Goal: Task Accomplishment & Management: Use online tool/utility

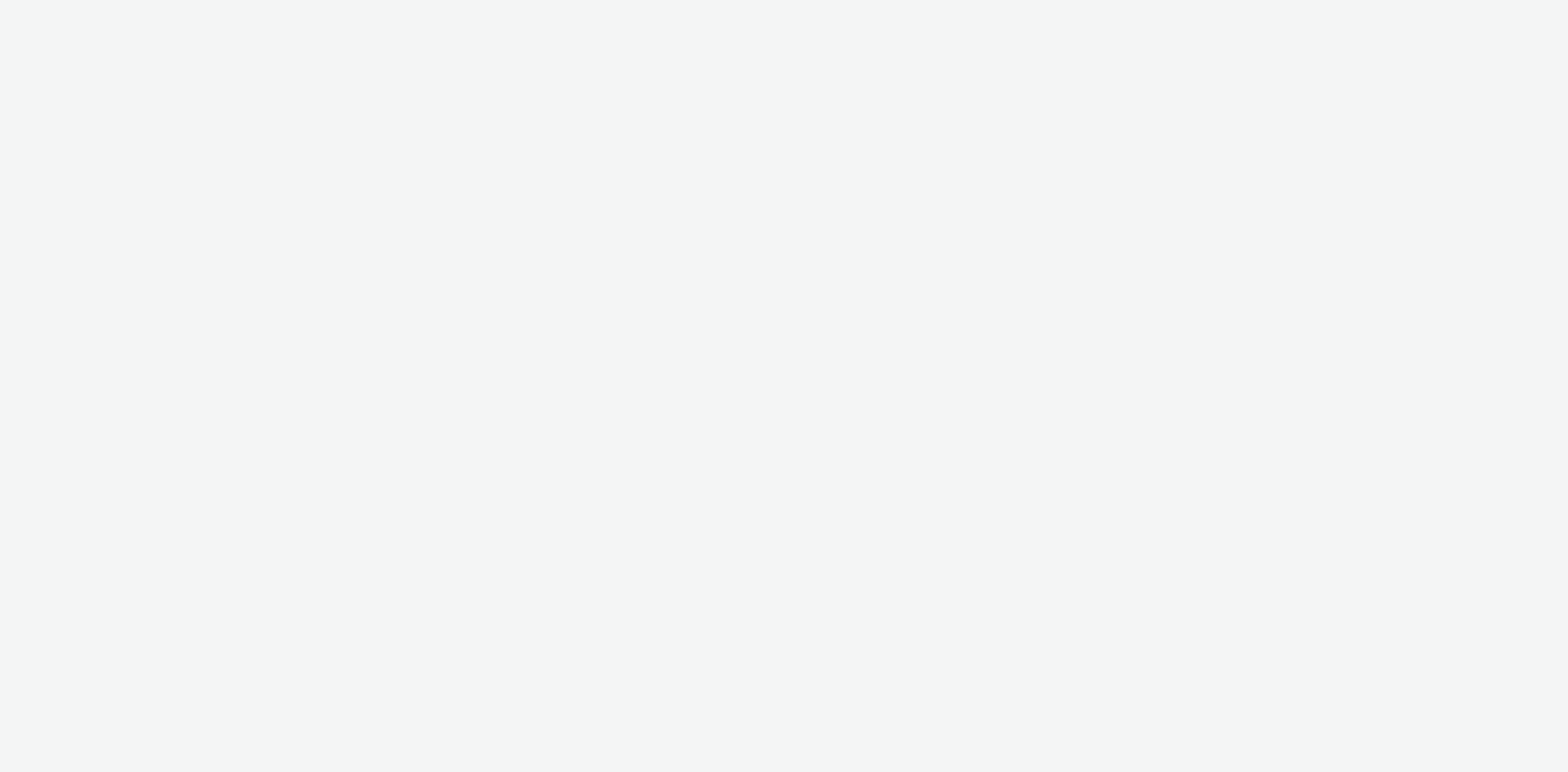
select select "d07aba32-d775-4fed-a722-f10c6504dd64"
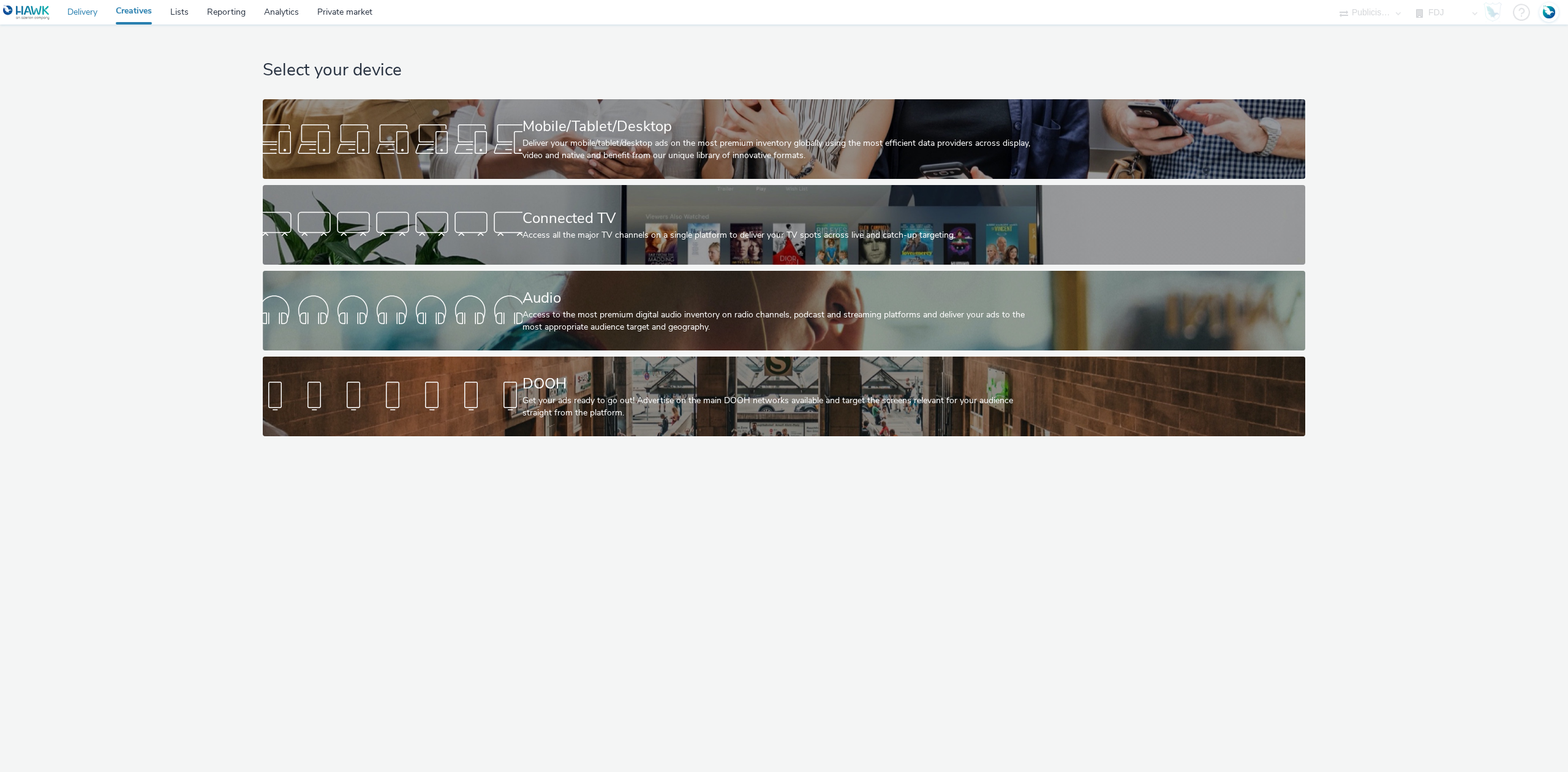
click at [80, 20] on link "Delivery" at bounding box center [83, 12] width 49 height 24
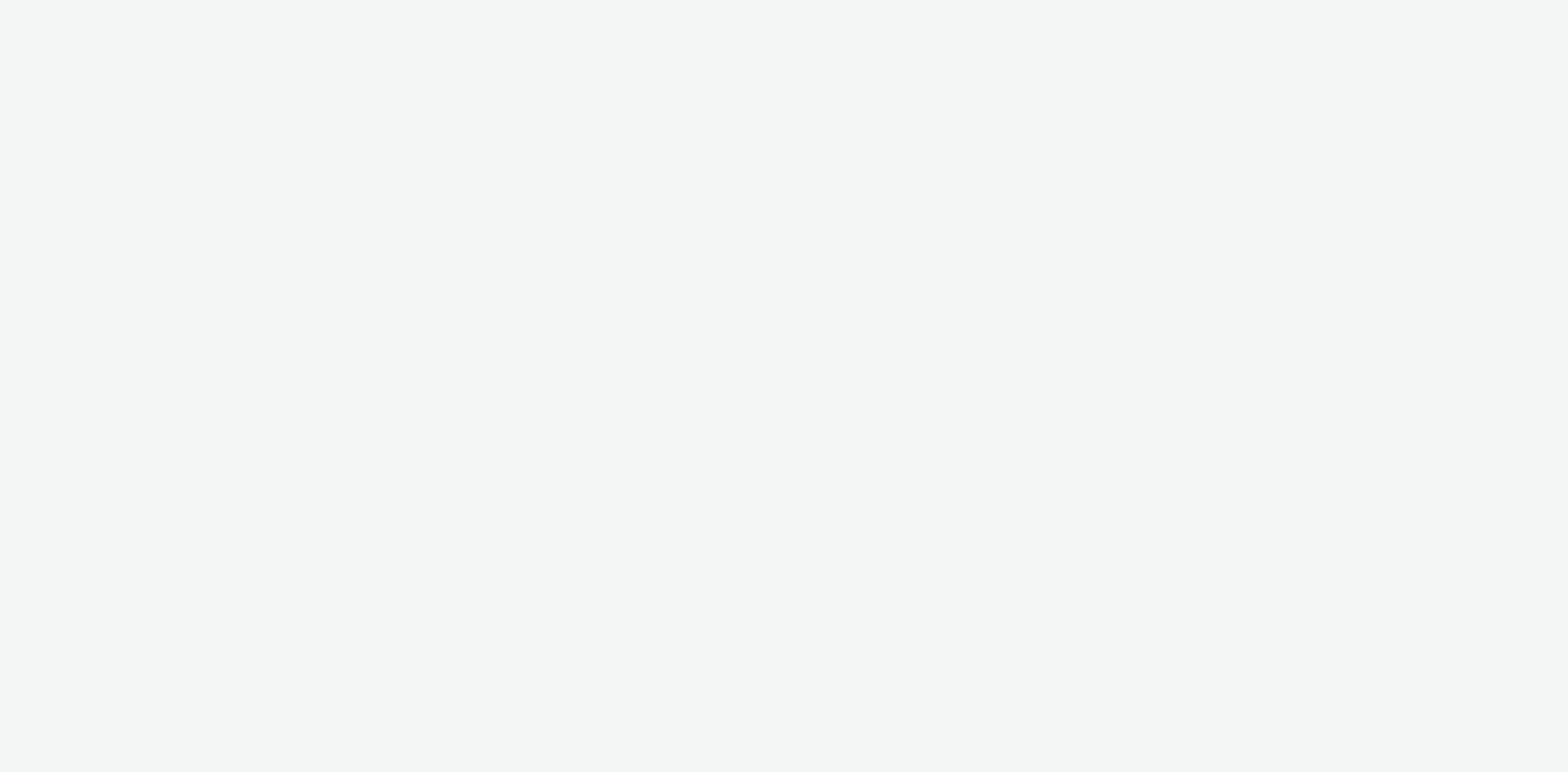
select select "e1d9e745-ccb6-4716-89c9-299aad7c4b4a"
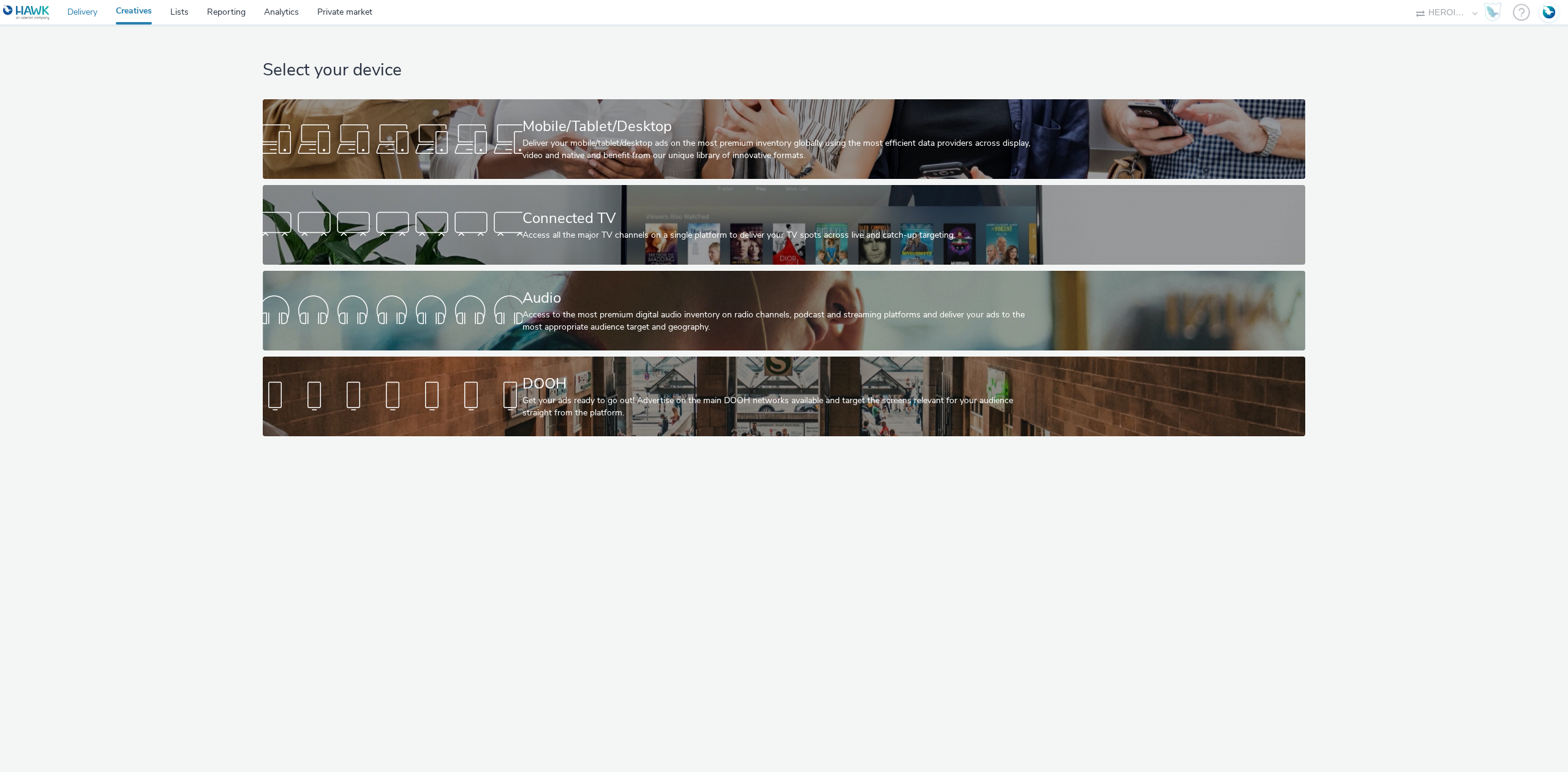
click at [87, 15] on link "Delivery" at bounding box center [83, 12] width 49 height 24
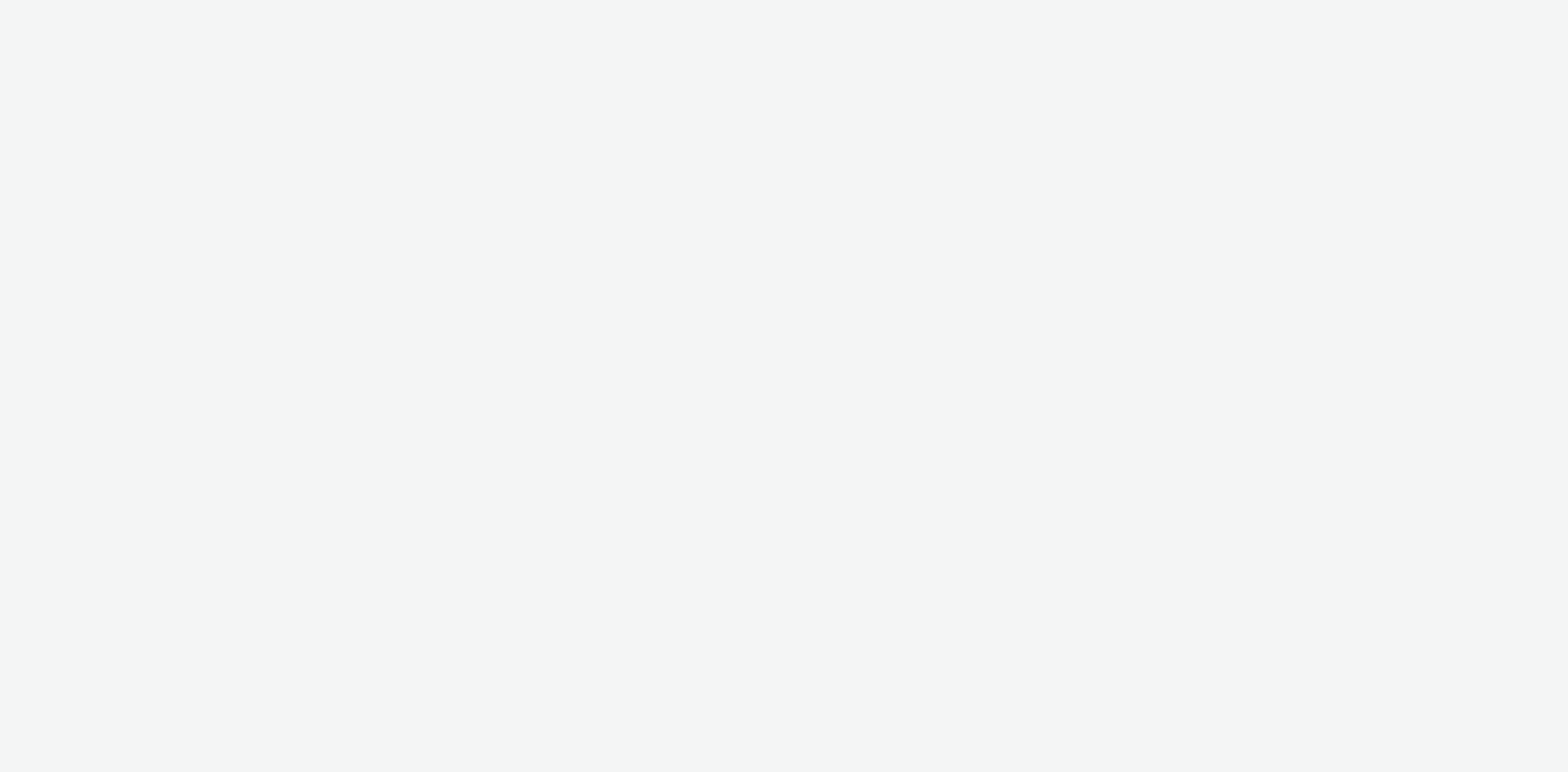
select select "d57a0b46-ef33-4938-977b-e6d07593e41f"
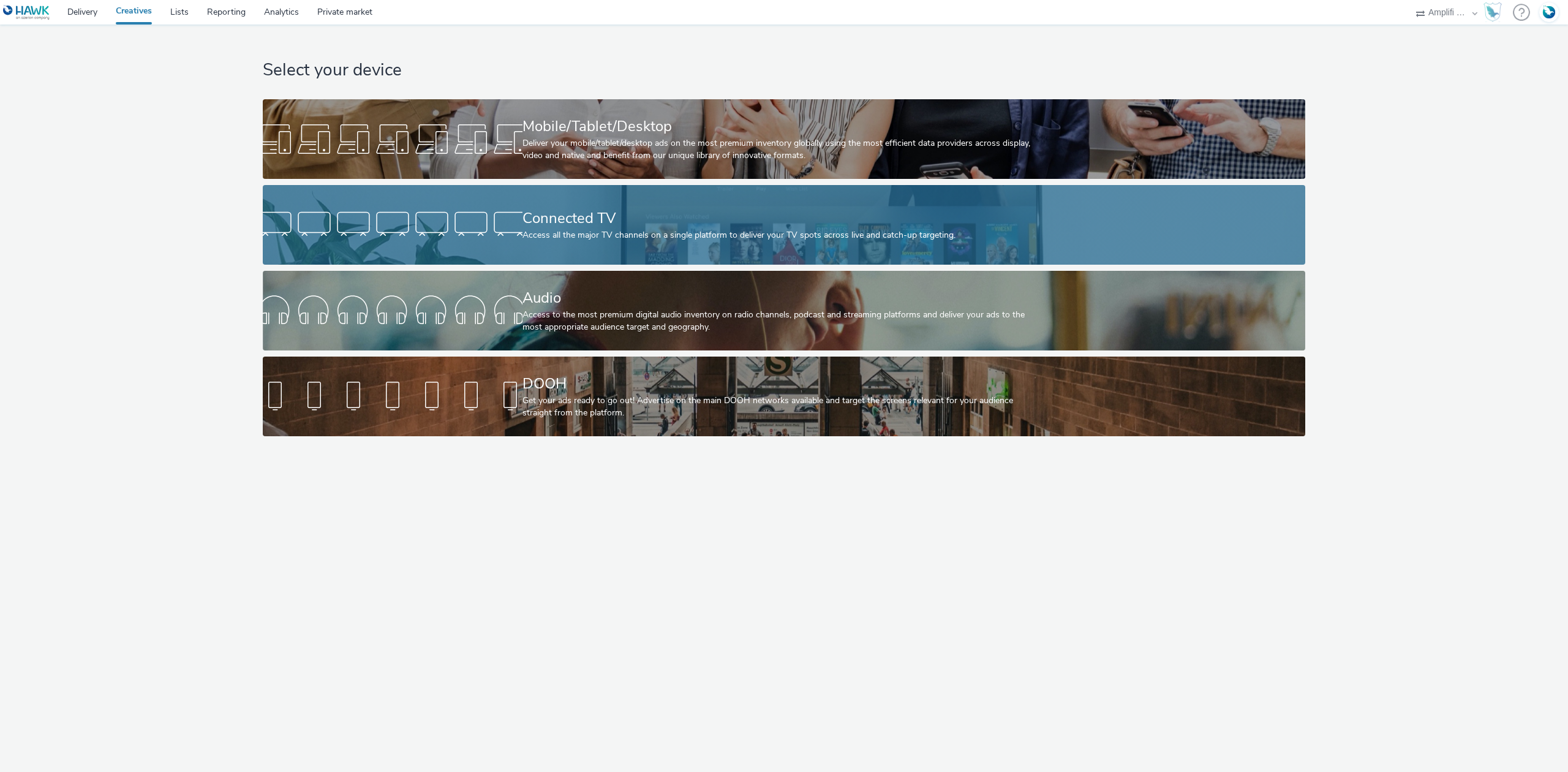
click at [492, 214] on div at bounding box center [392, 225] width 260 height 39
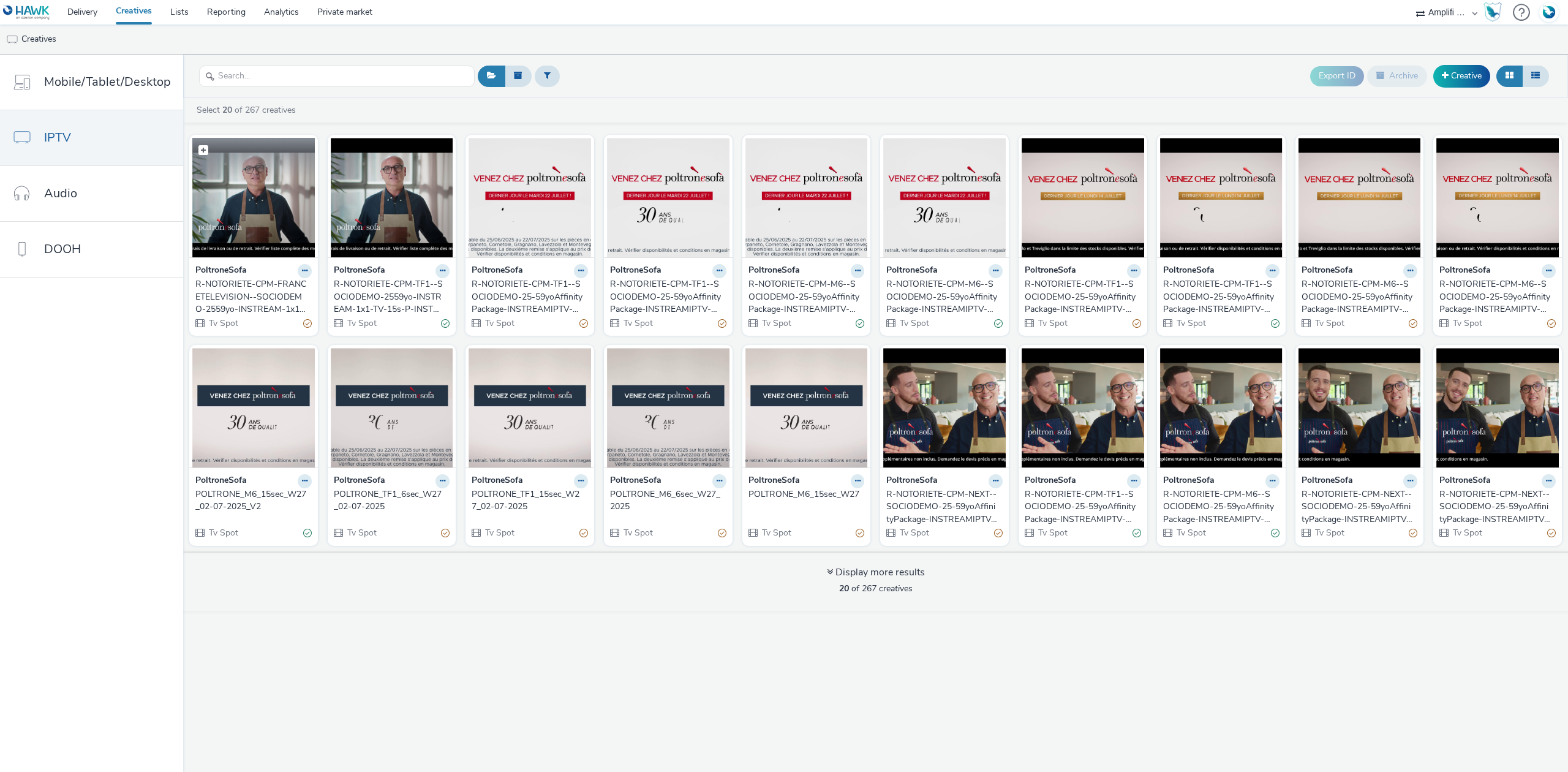
click at [258, 185] on img at bounding box center [254, 198] width 122 height 120
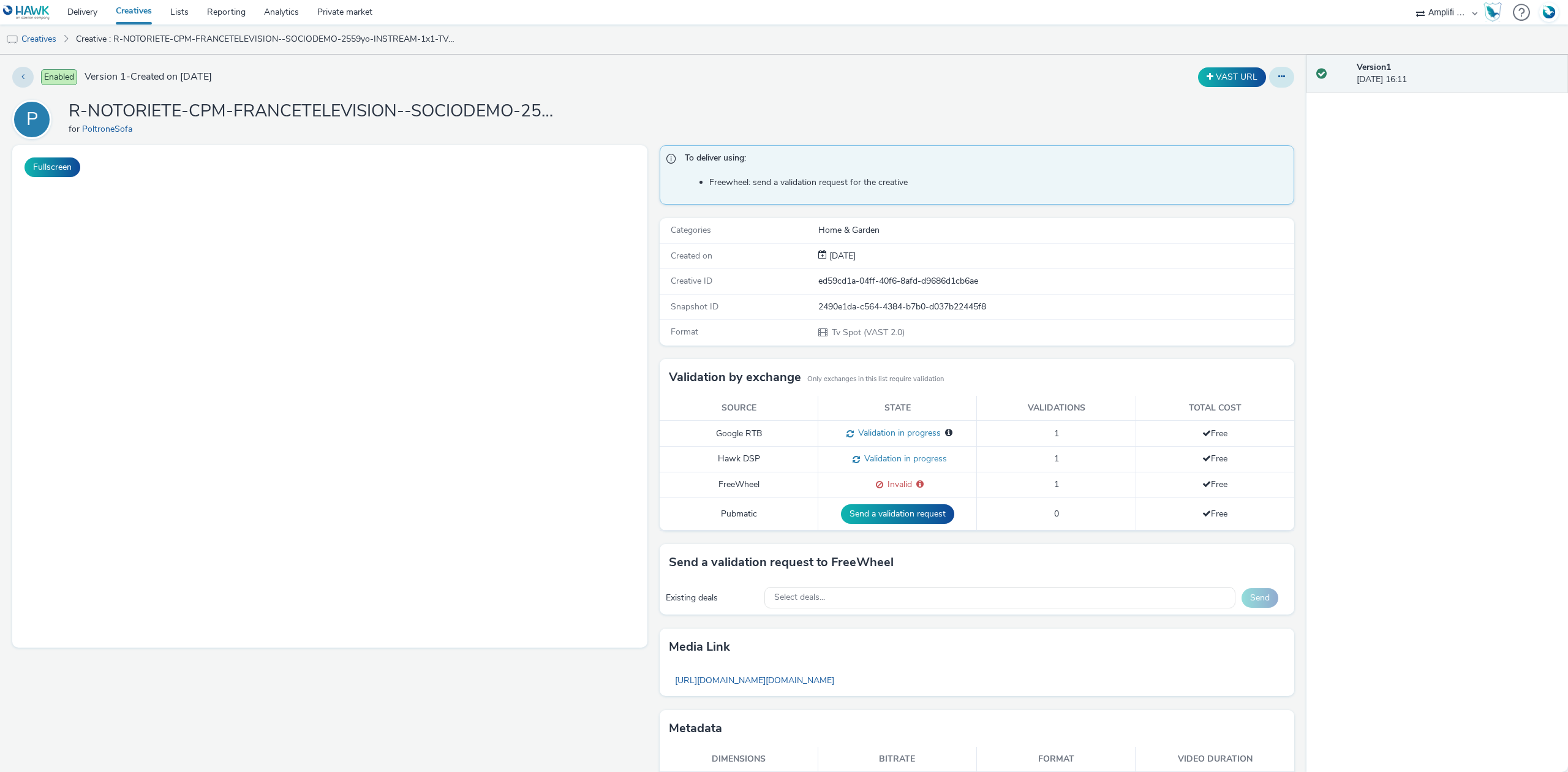
click at [1279, 81] on icon at bounding box center [1282, 76] width 7 height 9
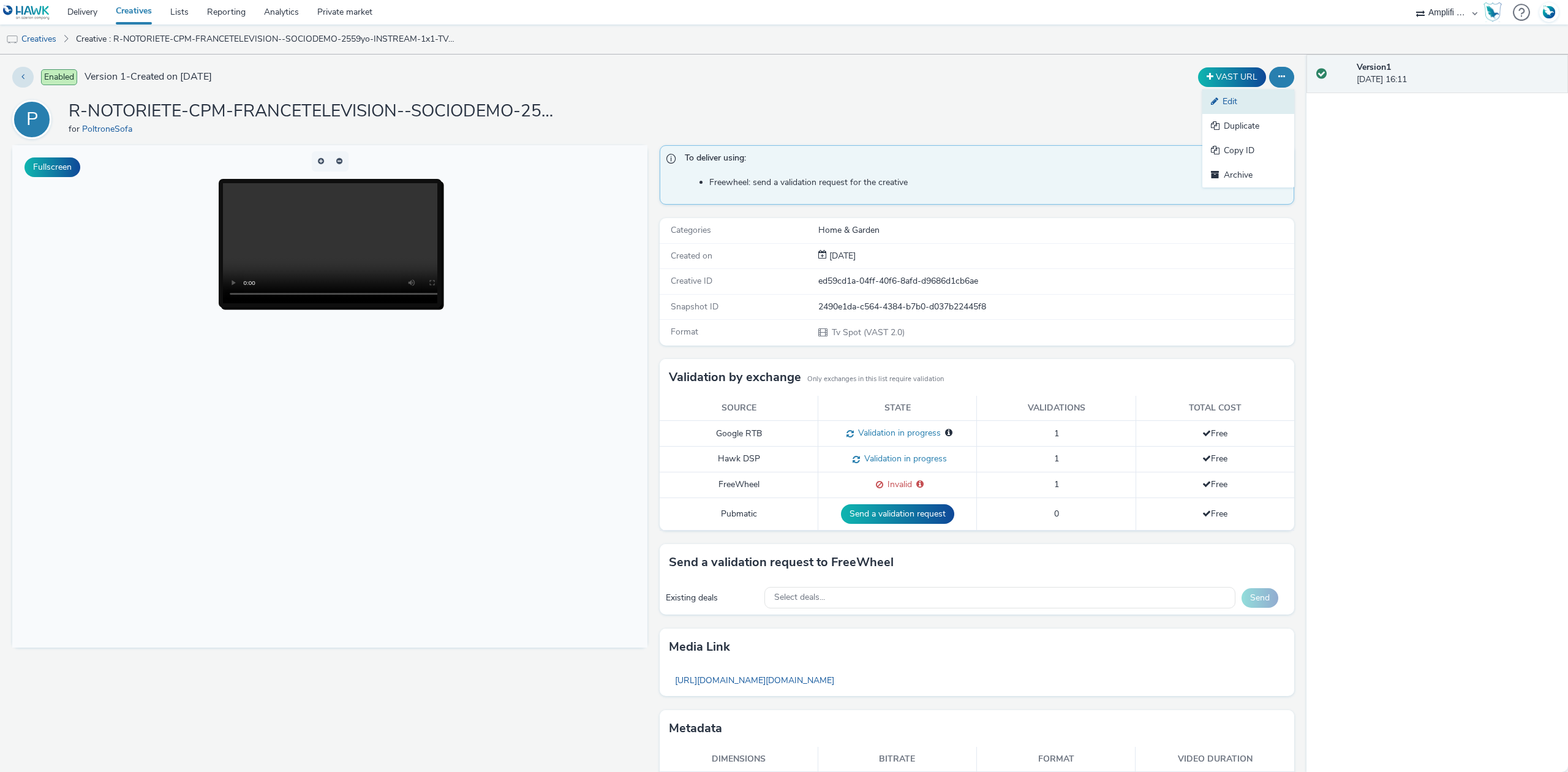
click at [1219, 108] on link "Edit" at bounding box center [1249, 101] width 92 height 24
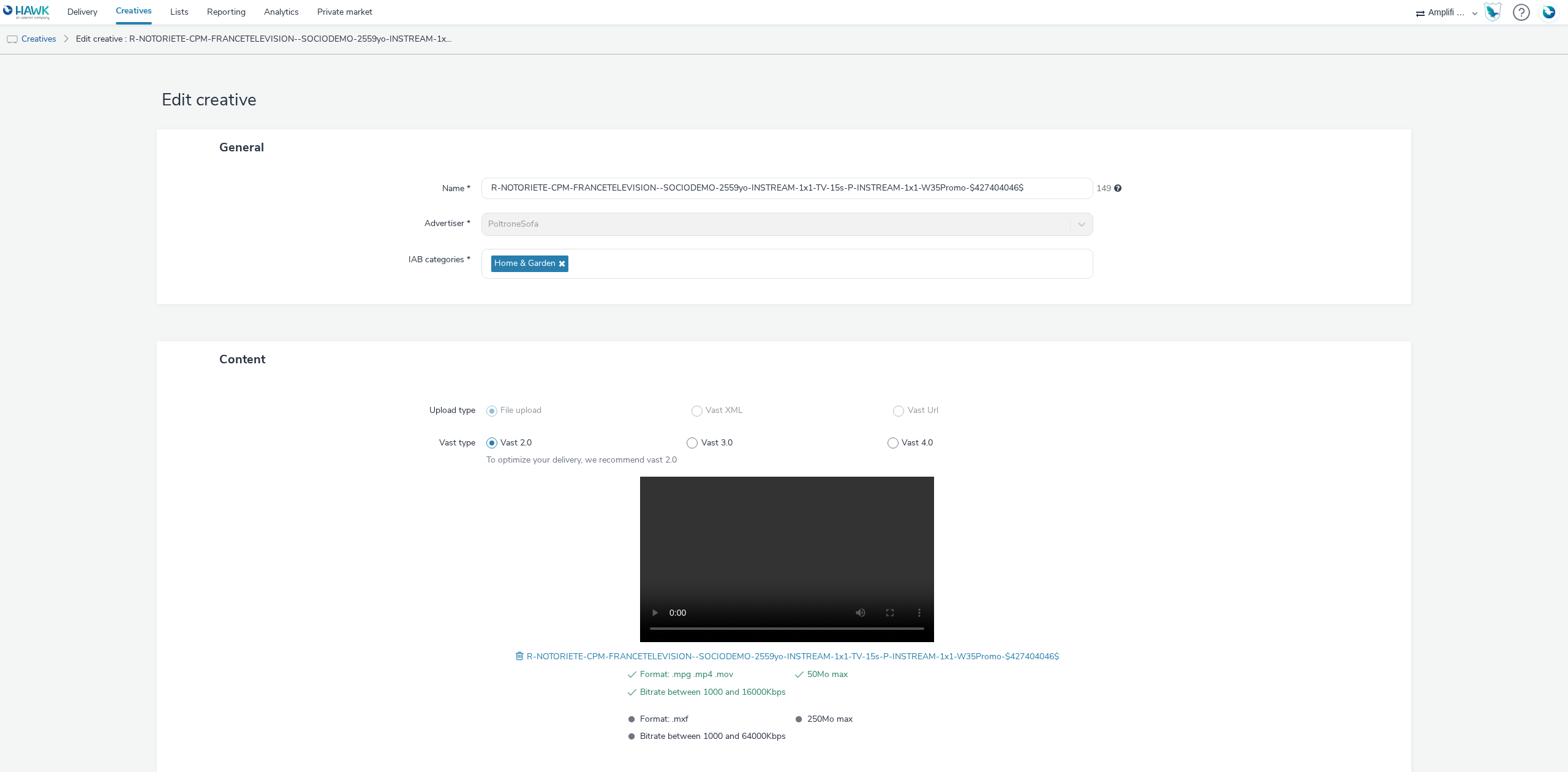
scroll to position [72, 0]
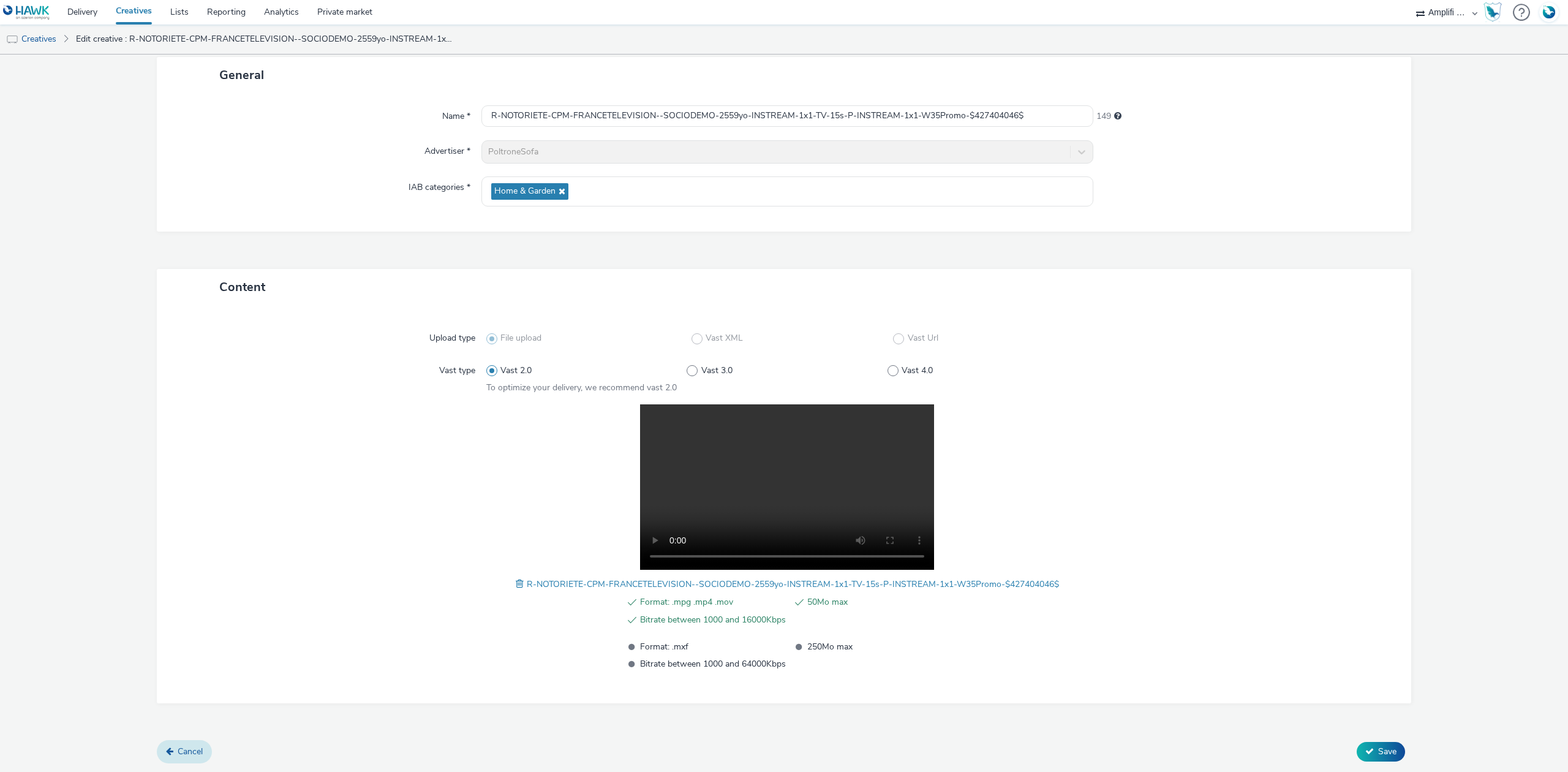
click at [185, 753] on span "Cancel" at bounding box center [190, 751] width 25 height 12
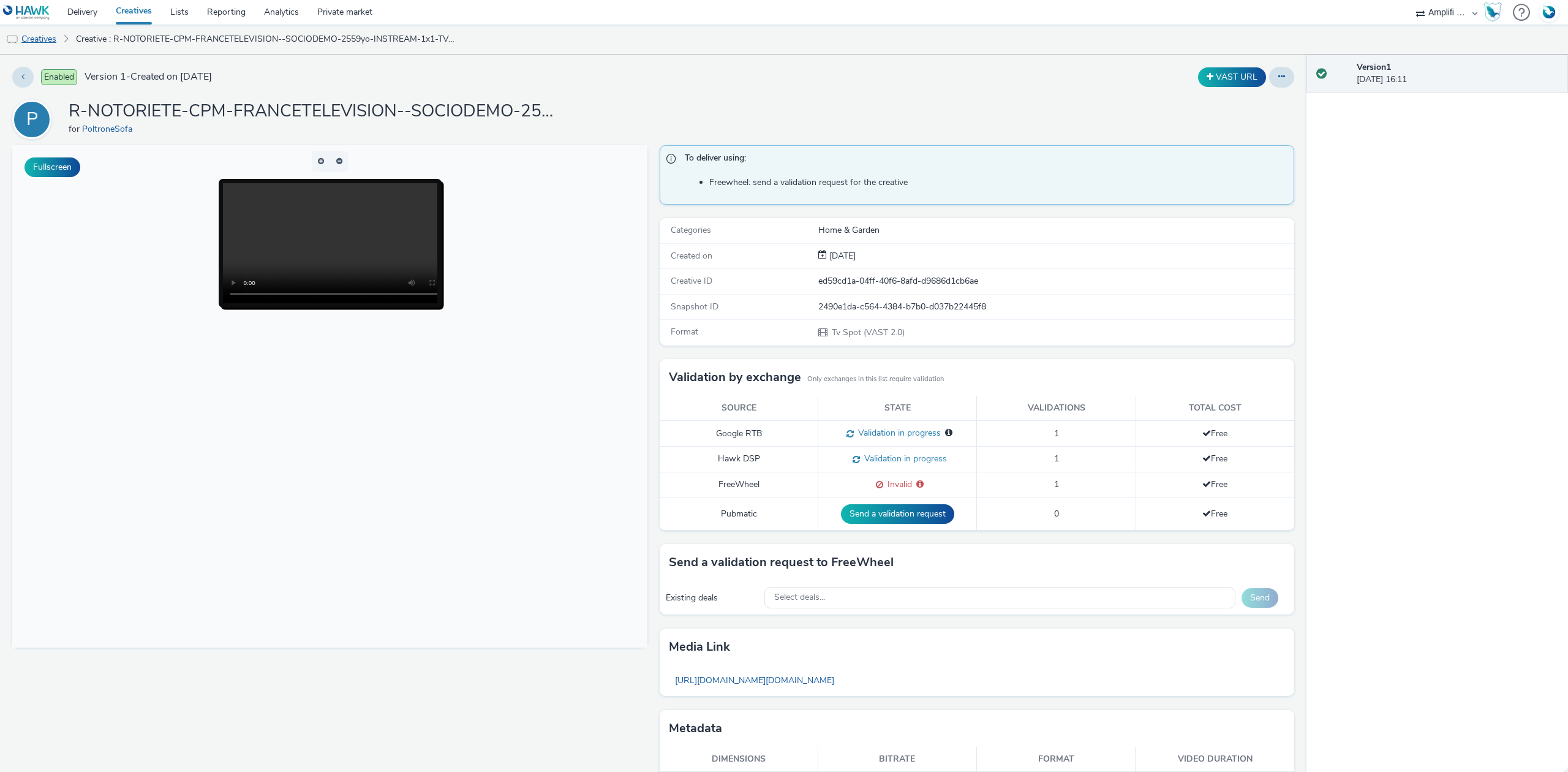
click at [54, 38] on link "Creatives" at bounding box center [31, 39] width 62 height 30
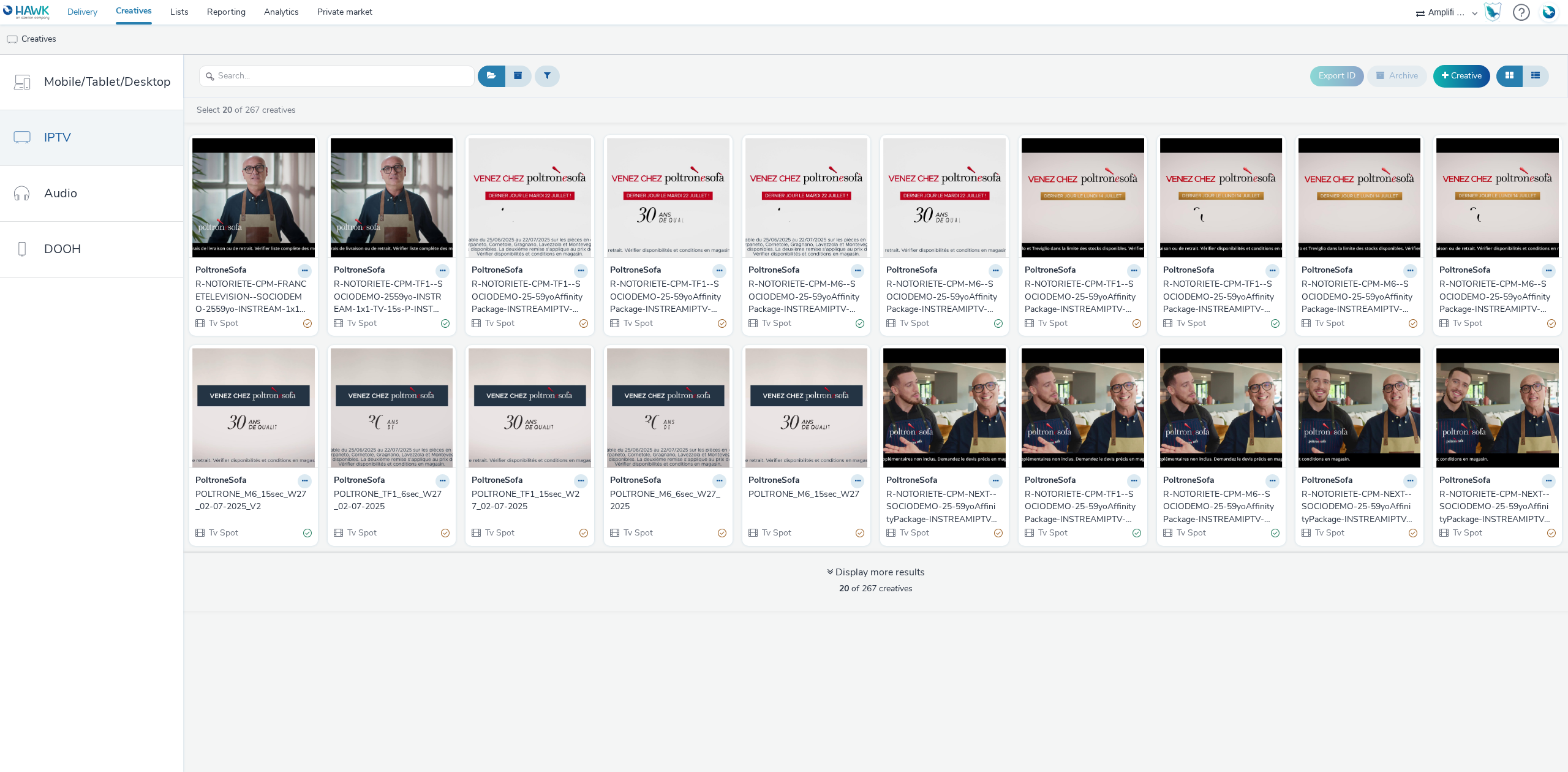
click at [76, 20] on link "Delivery" at bounding box center [83, 12] width 49 height 24
